Goal: Task Accomplishment & Management: Manage account settings

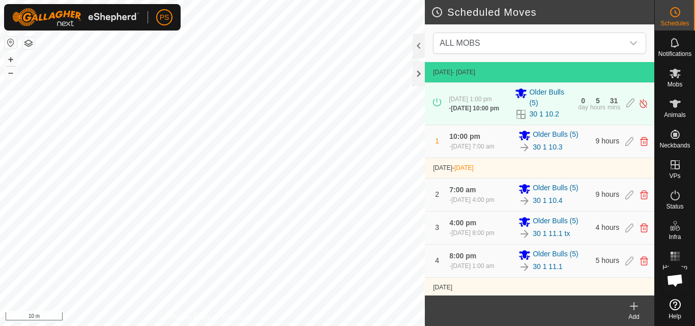
click at [29, 45] on button "button" at bounding box center [28, 43] width 12 height 12
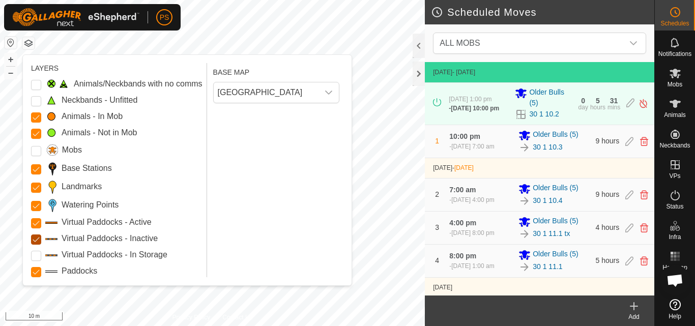
click at [38, 237] on Inactive "Virtual Paddocks - Inactive" at bounding box center [36, 239] width 10 height 10
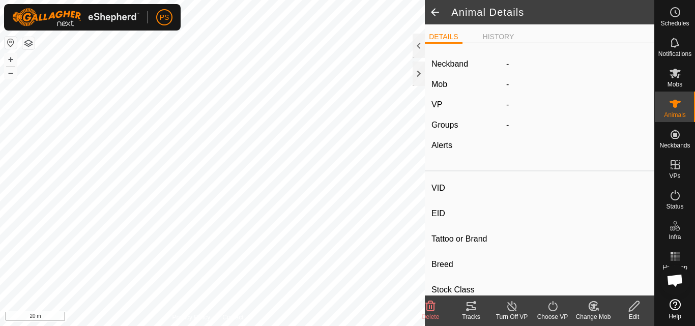
click at [472, 305] on icon at bounding box center [470, 306] width 9 height 8
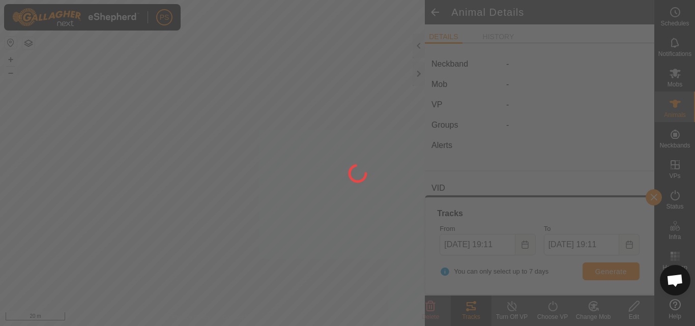
type input "2358Major"
type input "-"
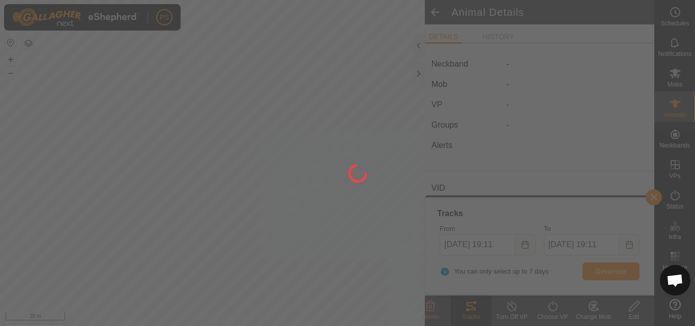
type input "0 kg"
type input "-"
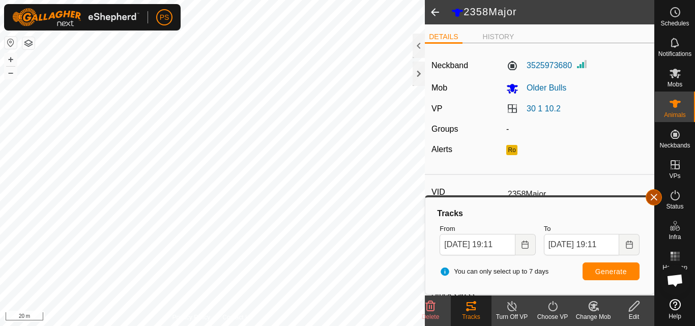
click at [653, 195] on button "button" at bounding box center [653, 197] width 16 height 16
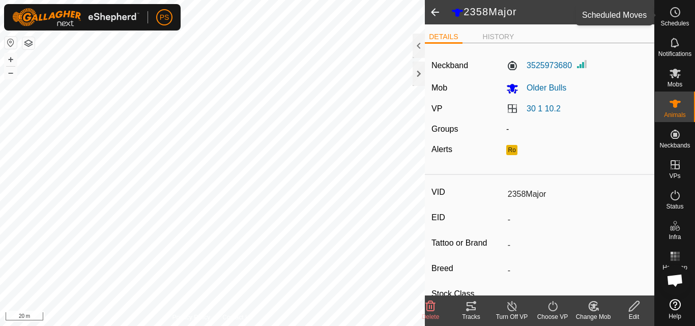
click at [679, 14] on icon at bounding box center [675, 12] width 12 height 12
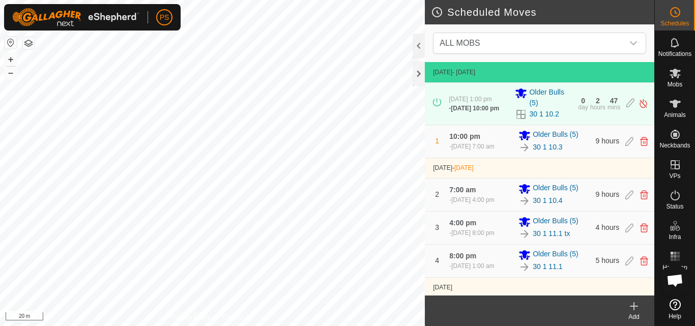
click at [27, 44] on button "button" at bounding box center [28, 43] width 12 height 12
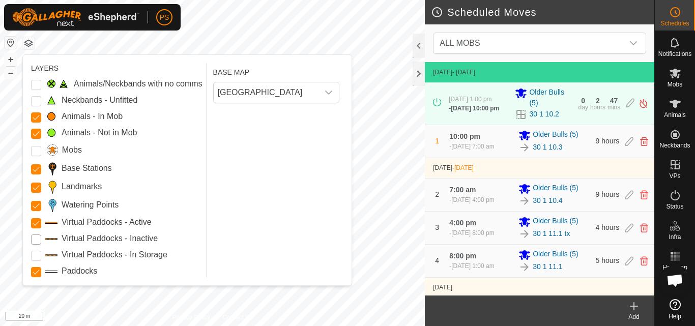
click at [36, 241] on Inactive "Virtual Paddocks - Inactive" at bounding box center [36, 239] width 10 height 10
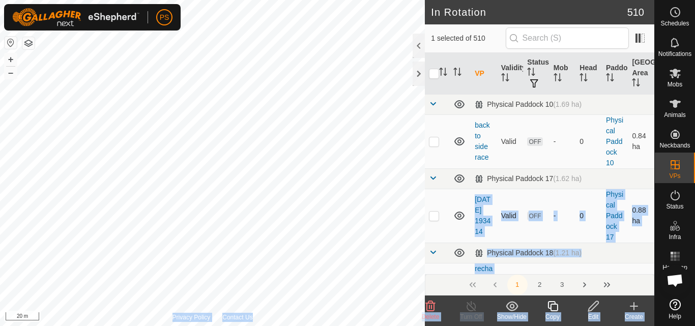
click at [381, 242] on div "In Rotation 510 1 selected of 510 VP Validity Status Mob Head Paddock Grazing A…" at bounding box center [327, 163] width 654 height 326
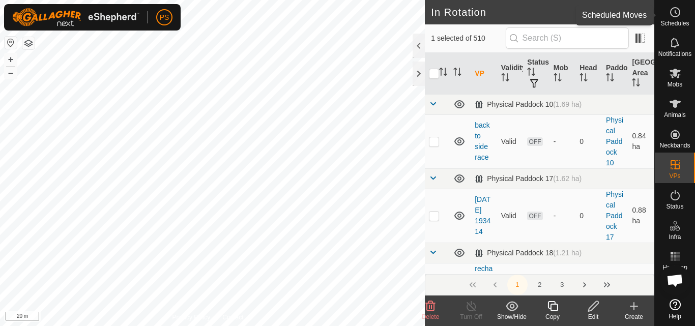
click at [675, 11] on icon at bounding box center [676, 12] width 2 height 3
